Goal: Understand process/instructions: Learn how to perform a task or action

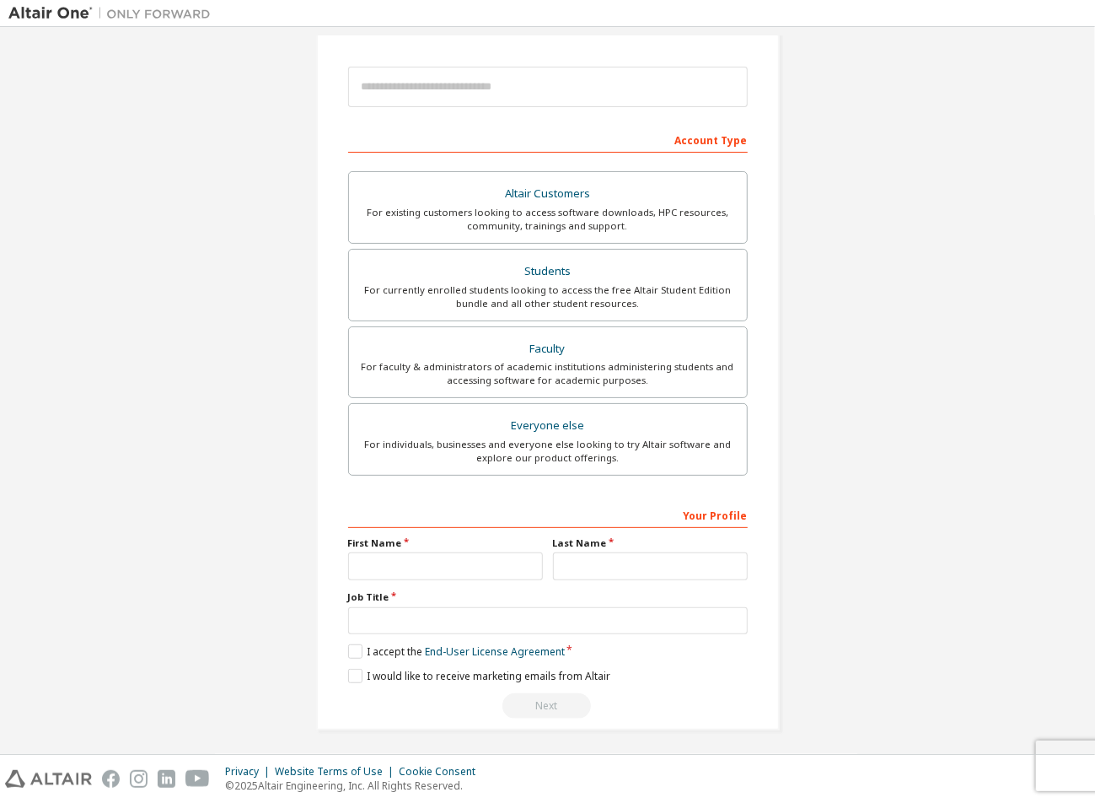
scroll to position [179, 0]
drag, startPoint x: 556, startPoint y: 366, endPoint x: 565, endPoint y: 374, distance: 12.0
click at [556, 366] on div "For faculty & administrators of academic institutions administering students an…" at bounding box center [548, 372] width 378 height 27
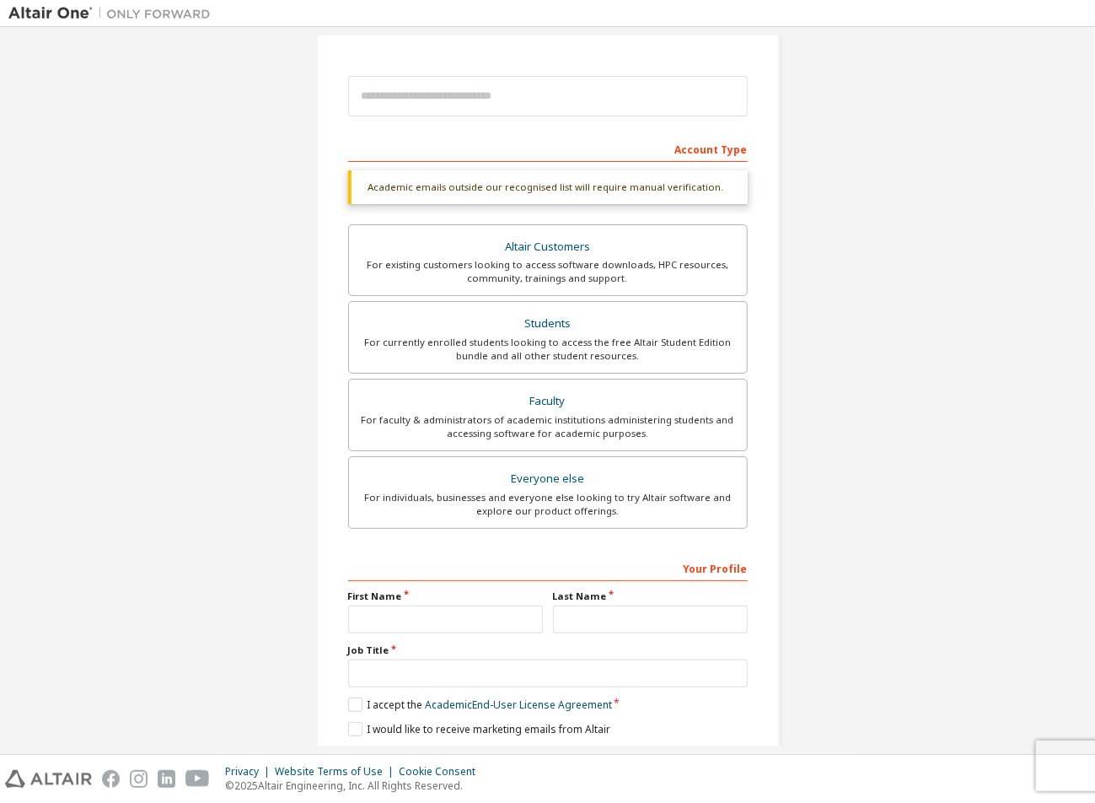
scroll to position [0, 0]
